Goal: Information Seeking & Learning: Learn about a topic

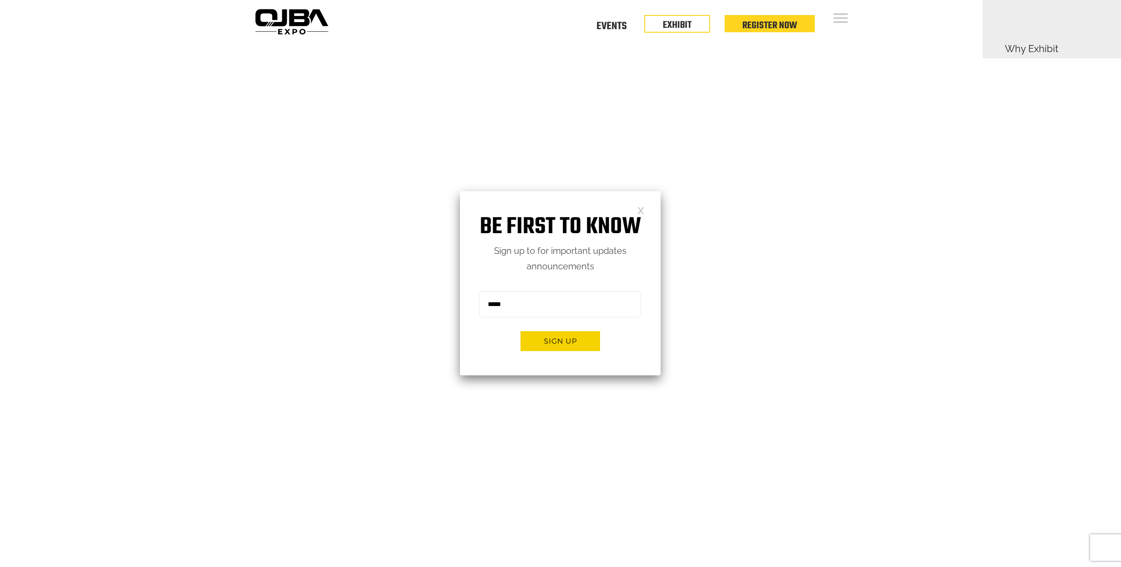
click at [643, 211] on link at bounding box center [641, 210] width 8 height 8
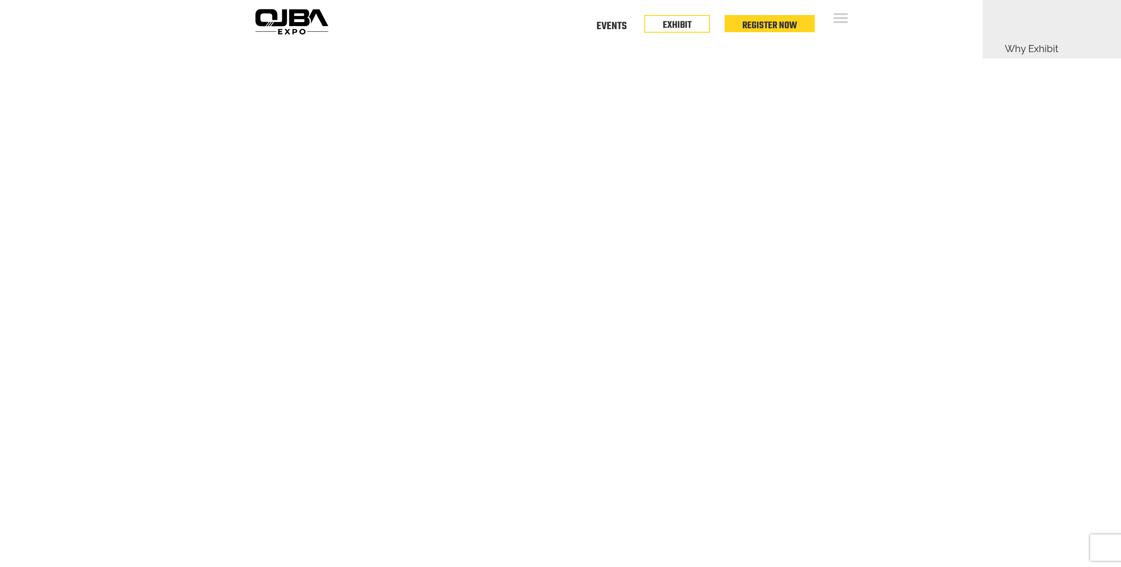
click at [937, 16] on div "Open Menu Floor Plan Floor Plan Events Floor Plan EXHIBIT Register Now Floor Pl…" at bounding box center [560, 21] width 1121 height 43
click at [1010, 47] on li "Why Exhibit" at bounding box center [1082, 48] width 155 height 25
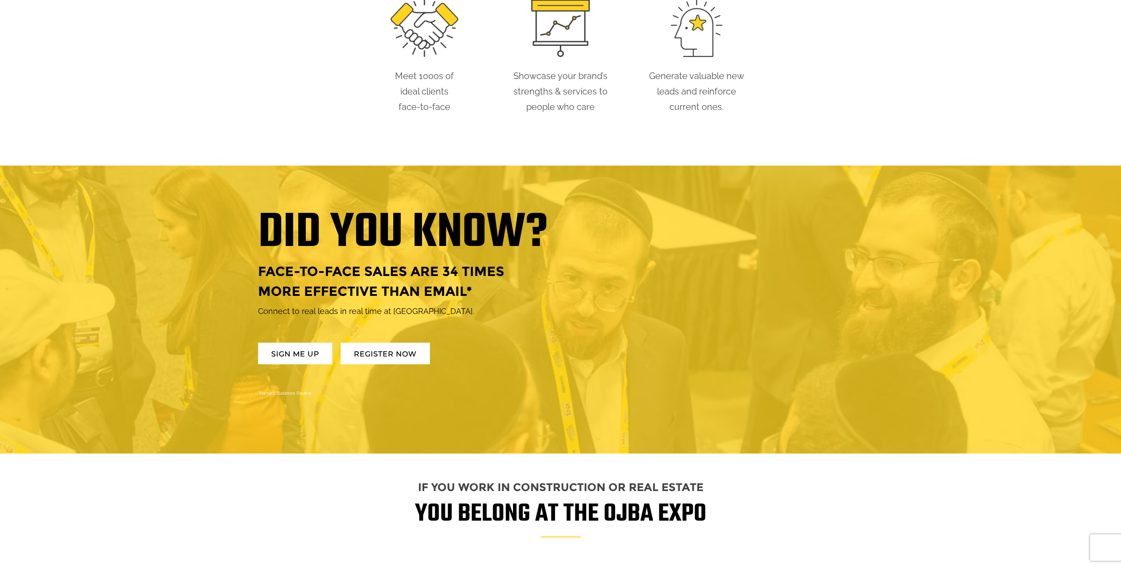
scroll to position [575, 0]
click at [840, 54] on div "AT THE OJBA EXPO YOU’LL: Meet 1000s of ideal clients face-to-face Showcase your…" at bounding box center [560, 18] width 619 height 211
